Goal: Find specific page/section: Find specific page/section

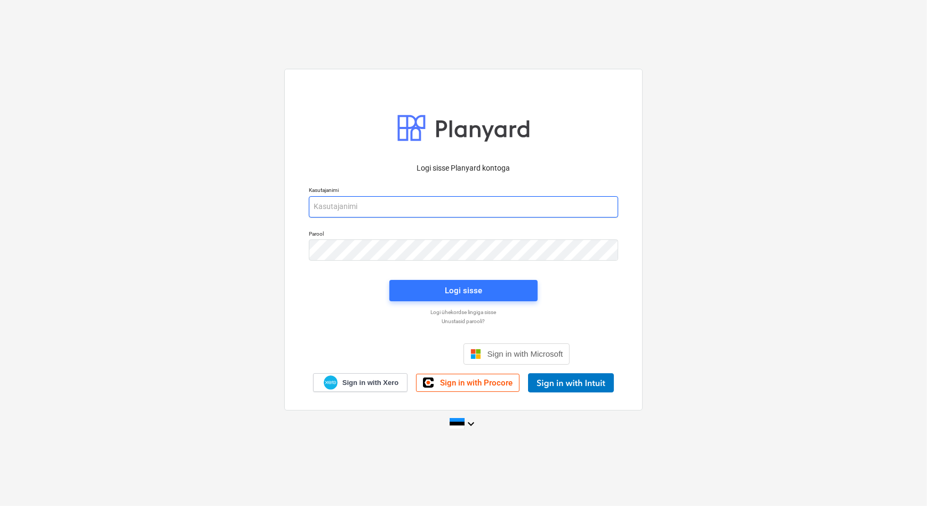
click at [471, 211] on input "email" at bounding box center [463, 206] width 309 height 21
type input "[EMAIL_ADDRESS][DOMAIN_NAME]"
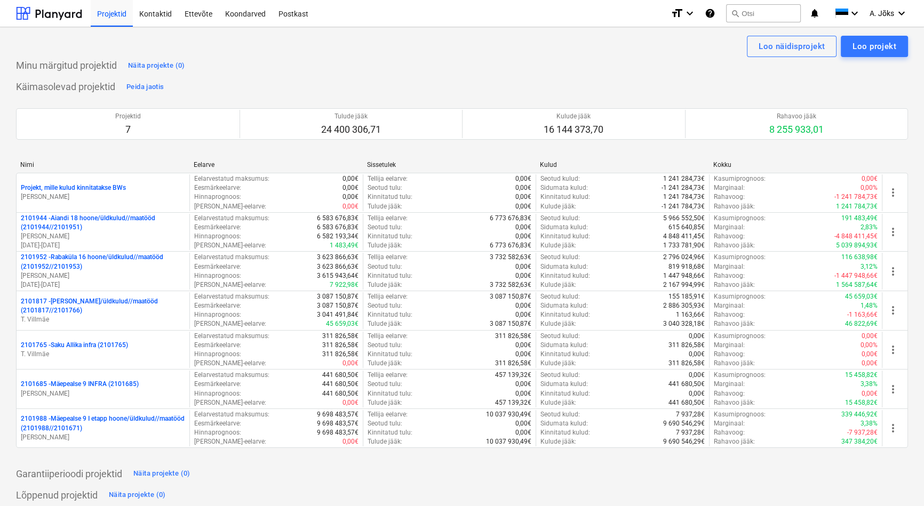
drag, startPoint x: 335, startPoint y: 54, endPoint x: 317, endPoint y: 50, distance: 18.1
click at [335, 54] on div "Loo näidisprojekt Loo projekt" at bounding box center [462, 46] width 892 height 21
drag, startPoint x: 239, startPoint y: 14, endPoint x: 246, endPoint y: 25, distance: 13.2
click at [239, 14] on div "Koondarved" at bounding box center [245, 12] width 53 height 27
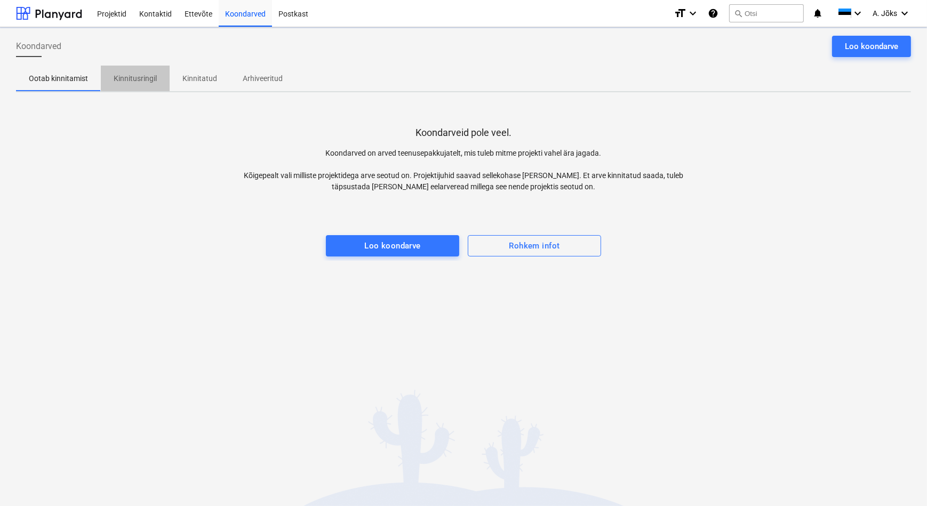
click at [142, 76] on p "Kinnitusringil" at bounding box center [135, 78] width 43 height 11
